Goal: Information Seeking & Learning: Learn about a topic

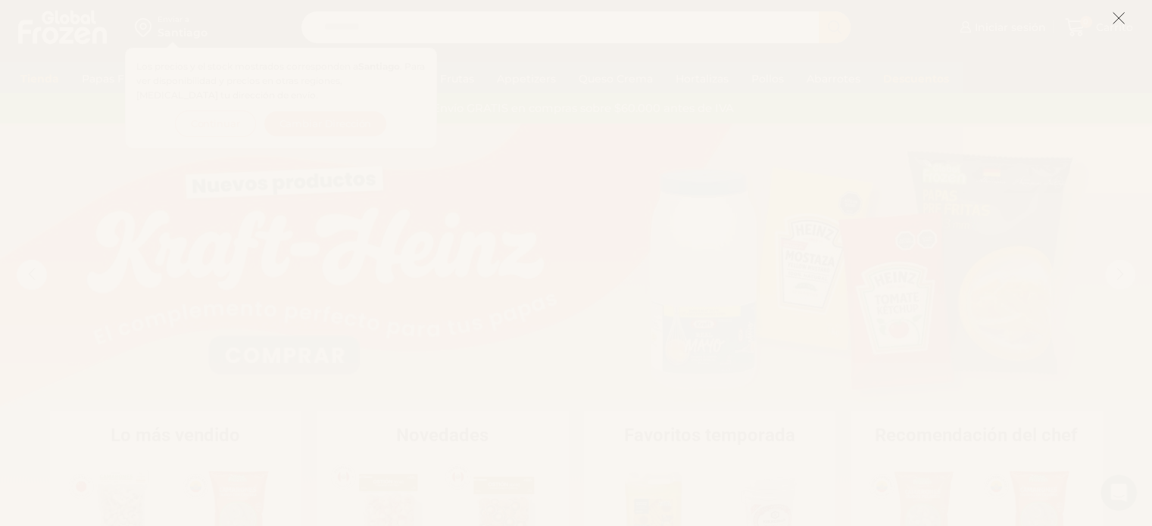
click at [1120, 8] on button at bounding box center [1119, 18] width 14 height 33
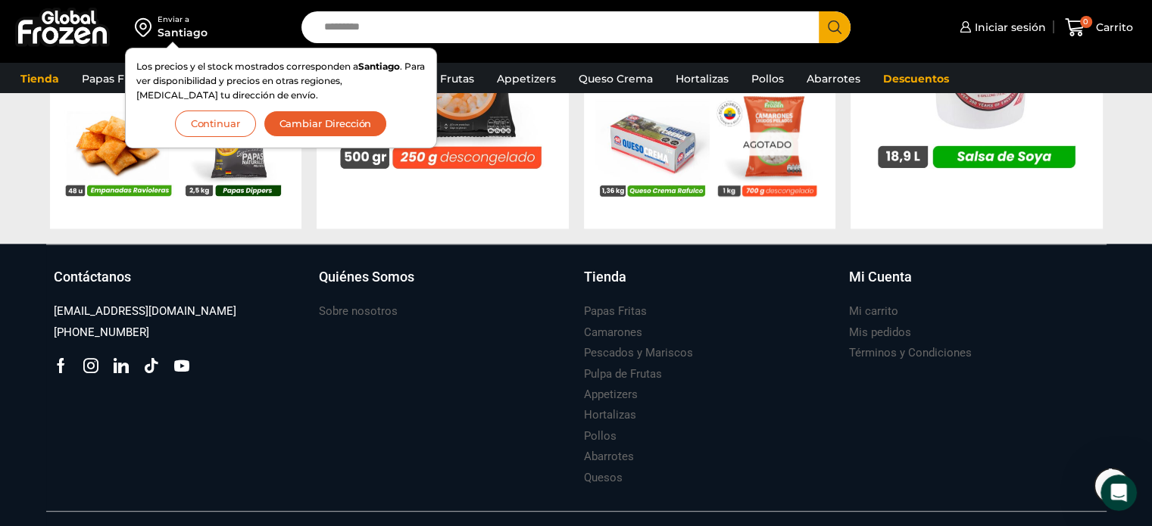
scroll to position [1363, 0]
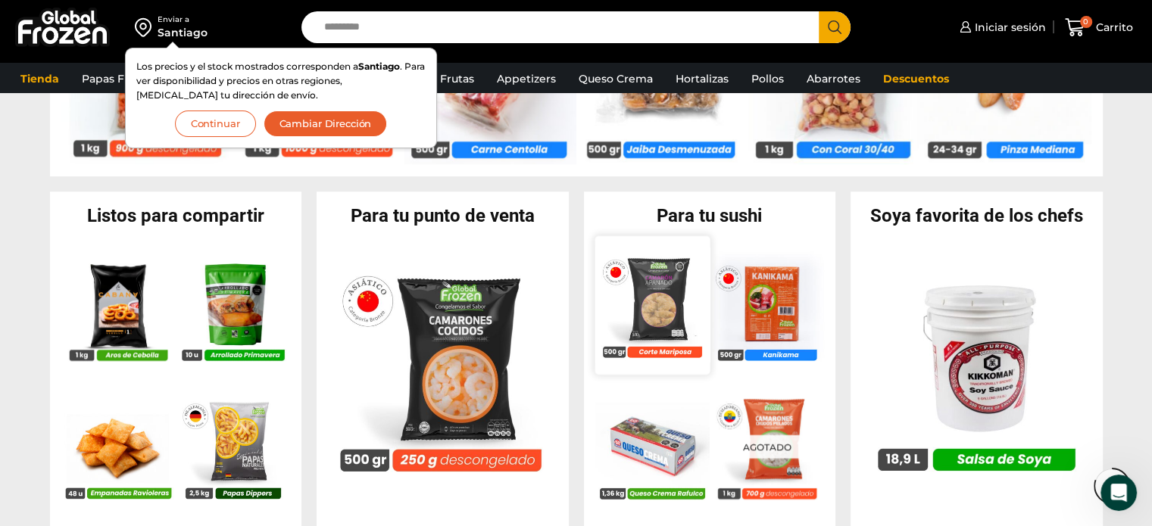
click at [706, 248] on div "En stock Camarón 31/35 Apanado Corte Mariposa – Bronze – Caja 5 kg $ 7.753 Agre…" at bounding box center [651, 305] width 115 height 139
click at [738, 219] on h2 "Para tu sushi" at bounding box center [710, 216] width 252 height 18
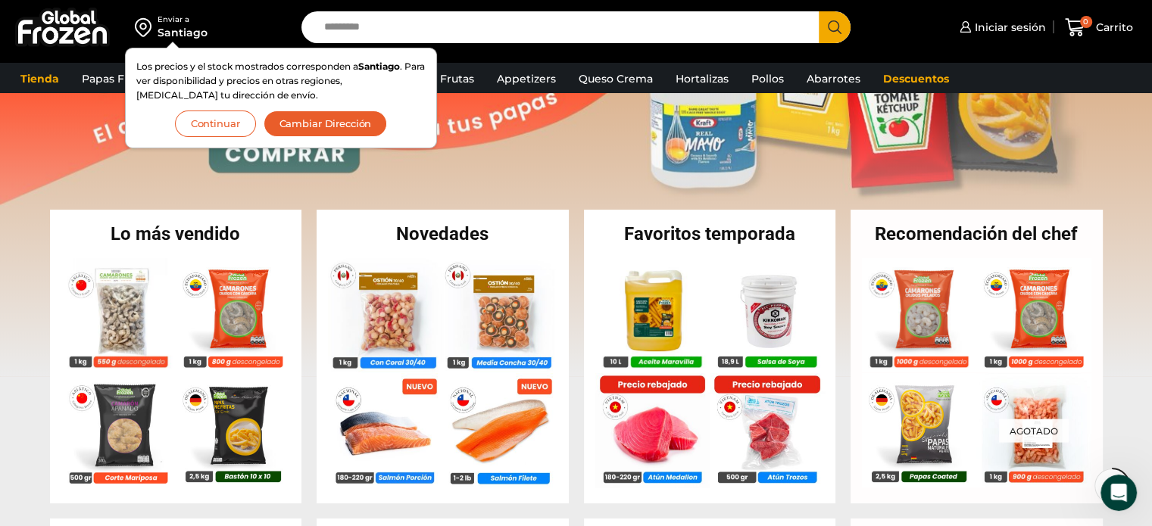
scroll to position [151, 0]
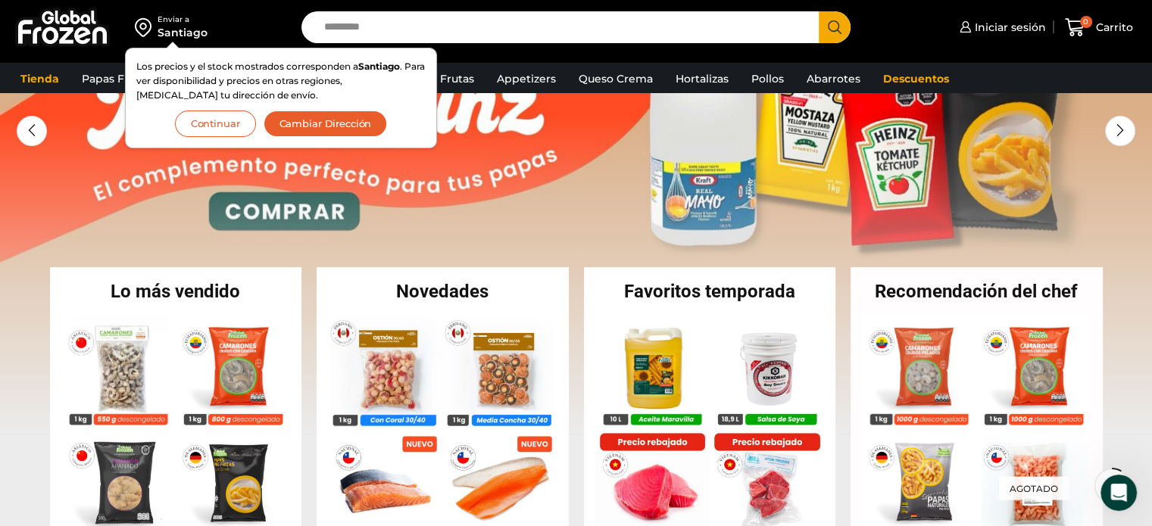
click at [207, 120] on button "Continuar" at bounding box center [215, 124] width 81 height 27
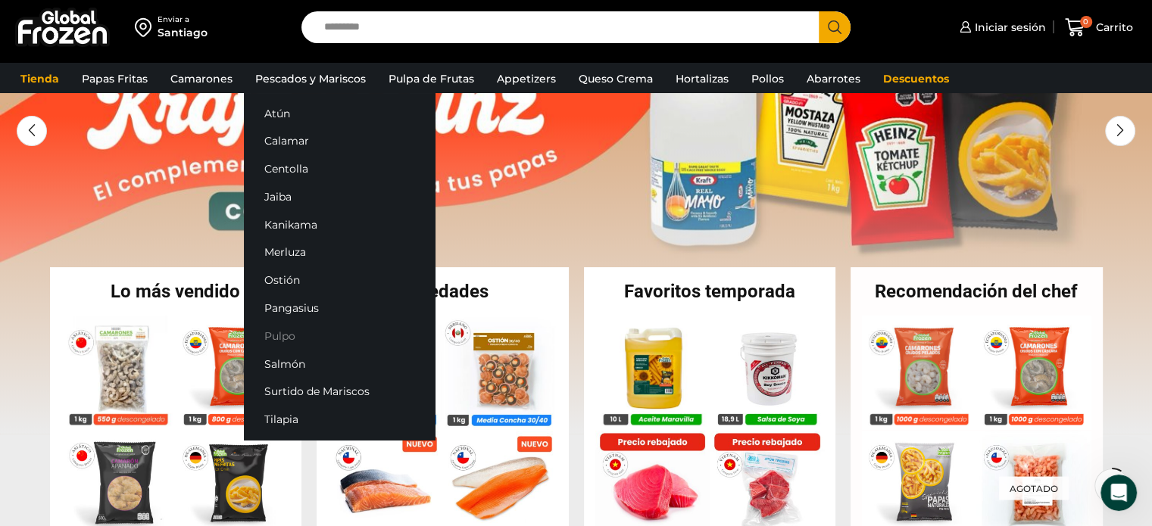
click at [287, 335] on link "Pulpo" at bounding box center [339, 336] width 191 height 28
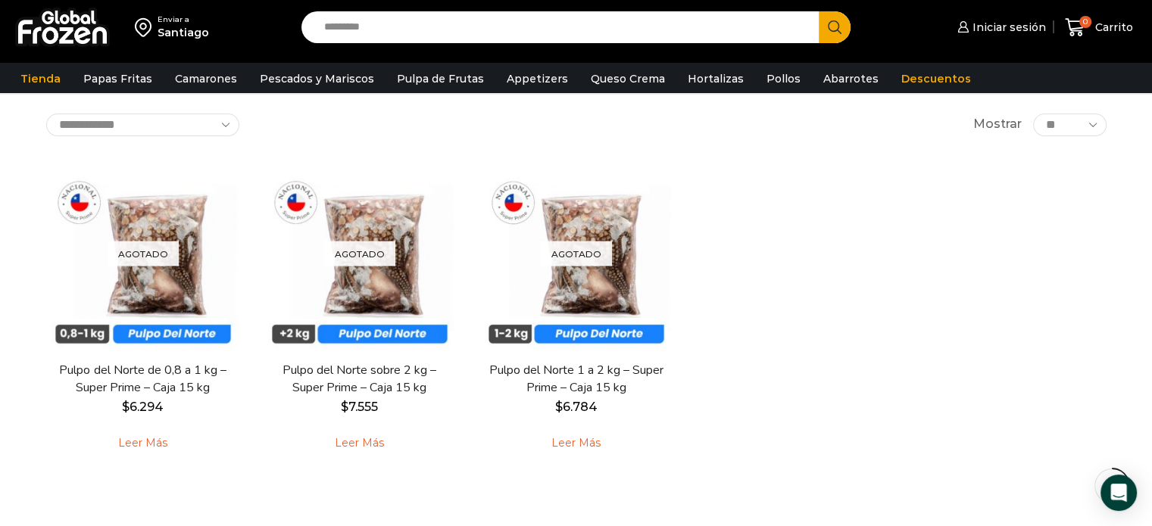
scroll to position [151, 0]
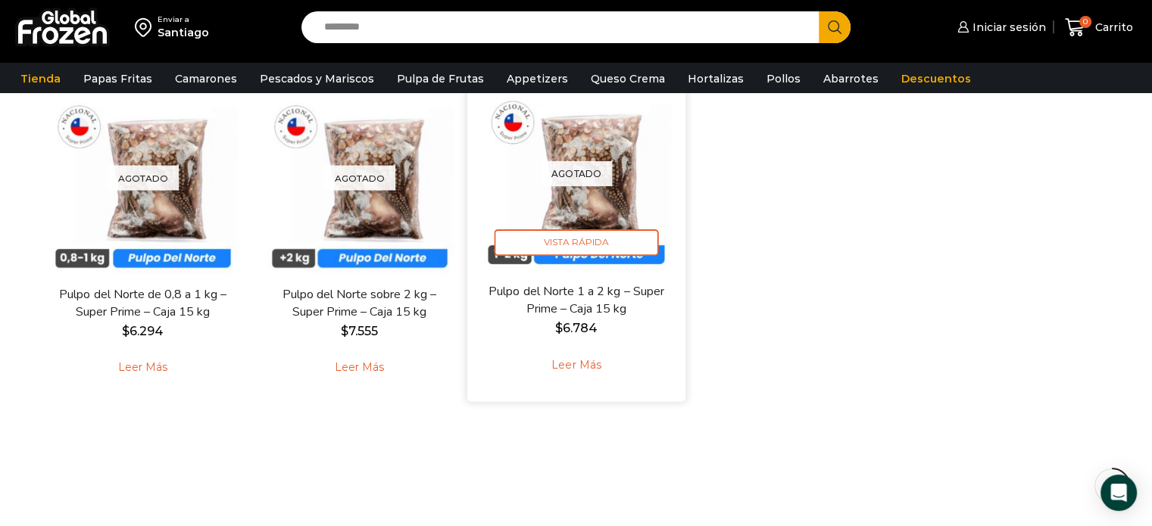
click at [582, 366] on link "Leer más" at bounding box center [576, 365] width 96 height 33
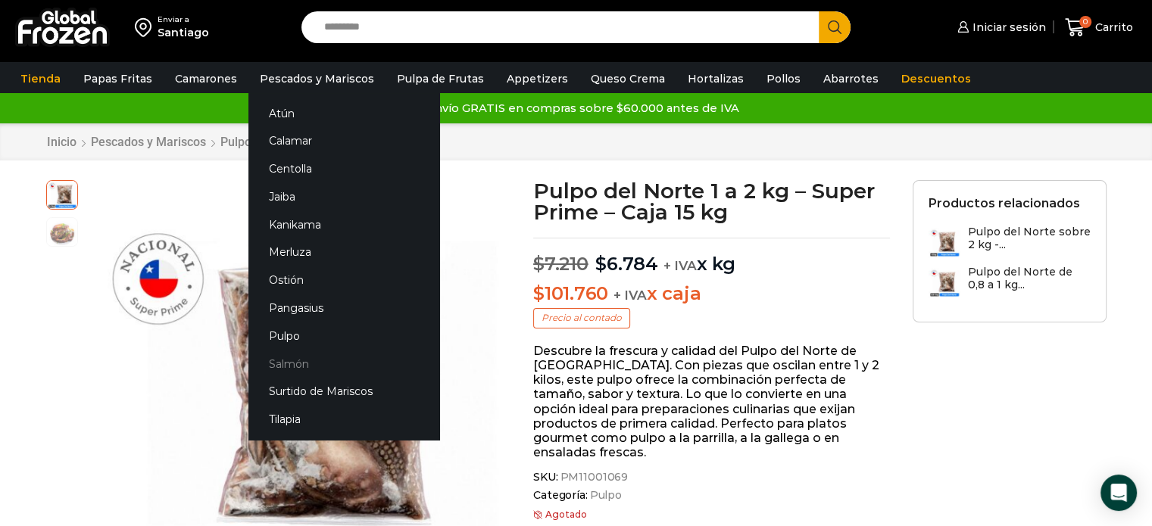
click at [296, 364] on link "Salmón" at bounding box center [343, 364] width 191 height 28
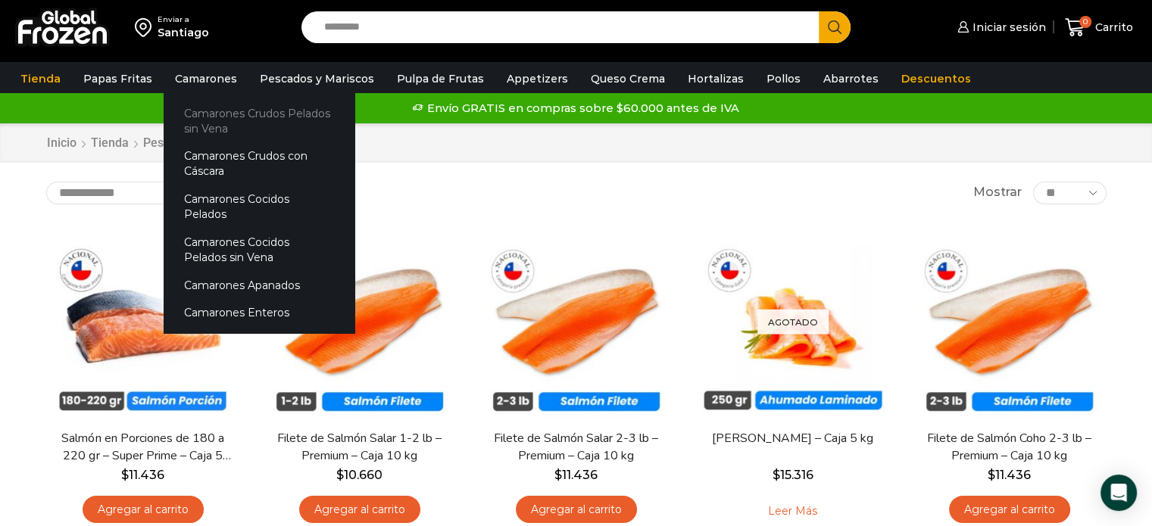
click at [197, 123] on link "Camarones Crudos Pelados sin Vena" at bounding box center [259, 120] width 191 height 43
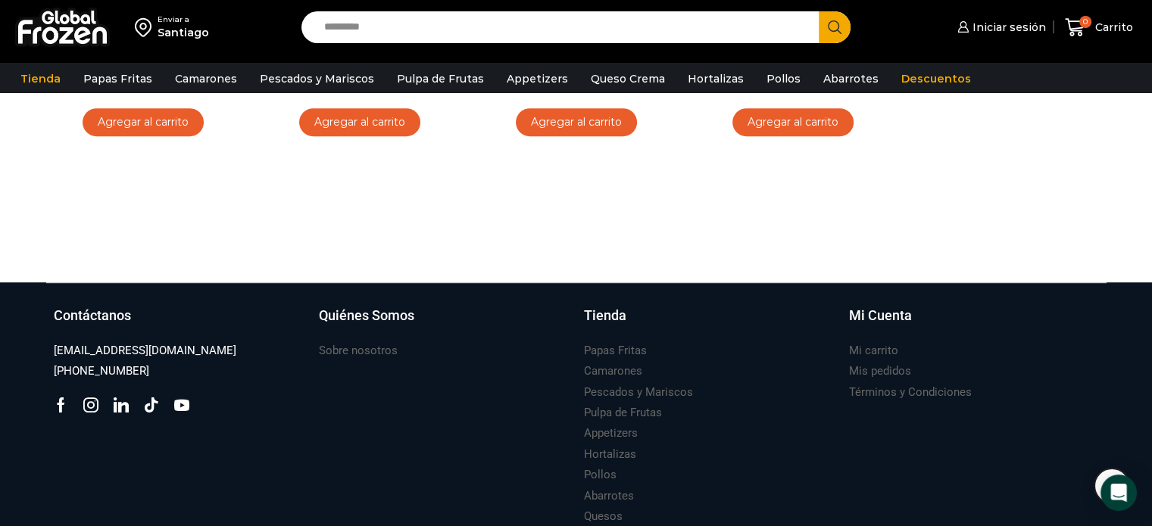
scroll to position [806, 0]
